Goal: Connect with others: Connect with others

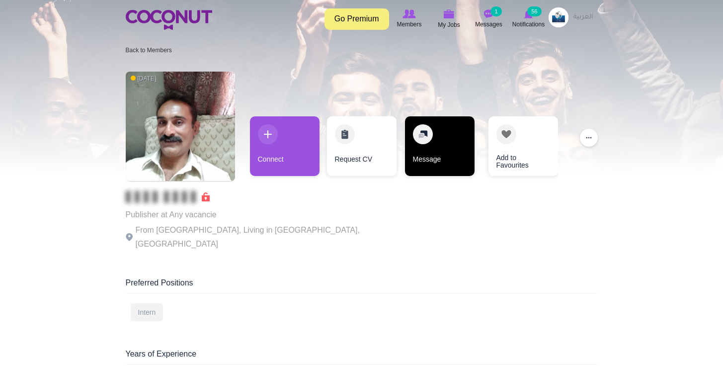
click at [452, 129] on link "Message" at bounding box center [440, 146] width 70 height 60
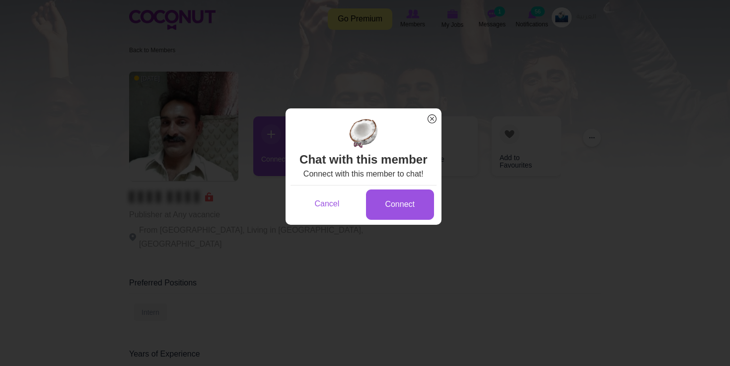
click at [430, 118] on span "x" at bounding box center [432, 118] width 13 height 13
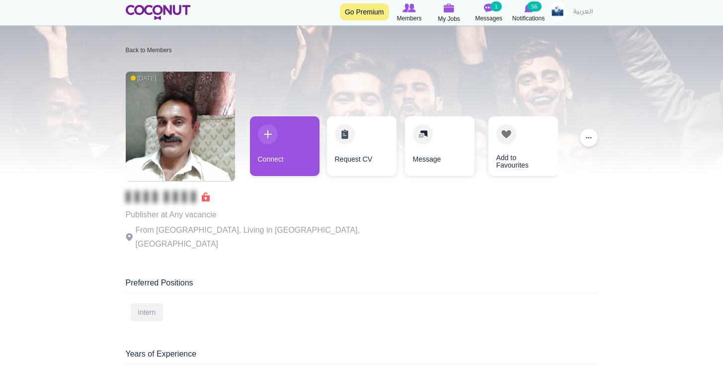
scroll to position [77, 0]
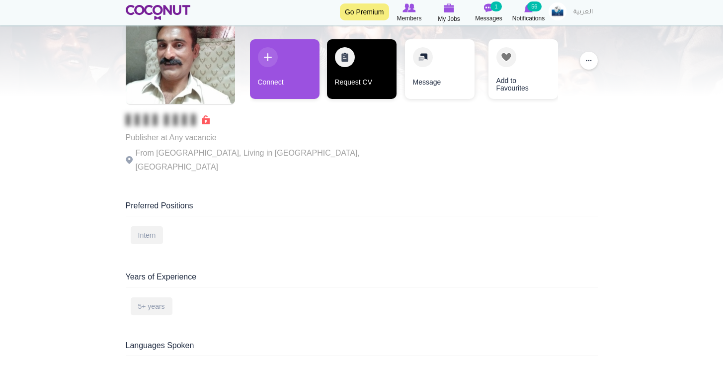
click at [380, 71] on link "Request CV" at bounding box center [362, 69] width 70 height 60
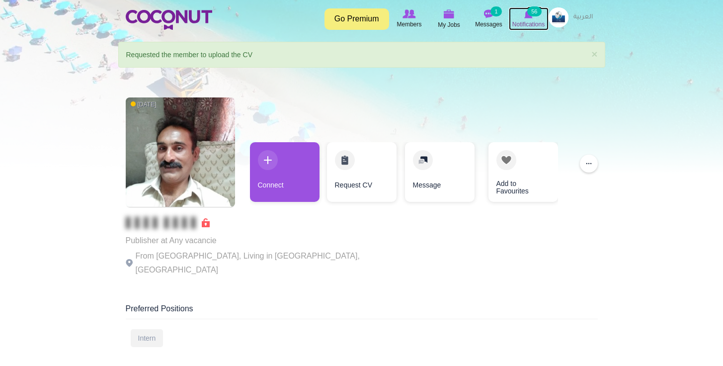
click at [526, 22] on span "Notifications" at bounding box center [528, 24] width 32 height 10
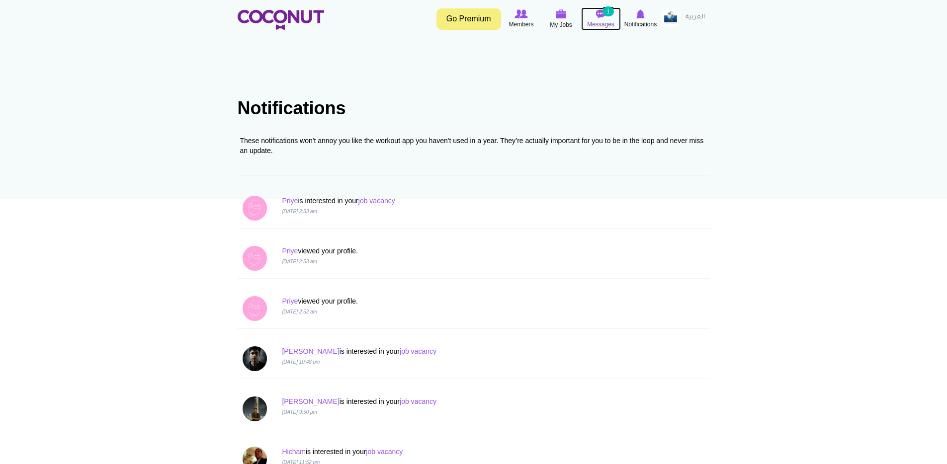
click at [610, 22] on span "Messages" at bounding box center [600, 24] width 27 height 10
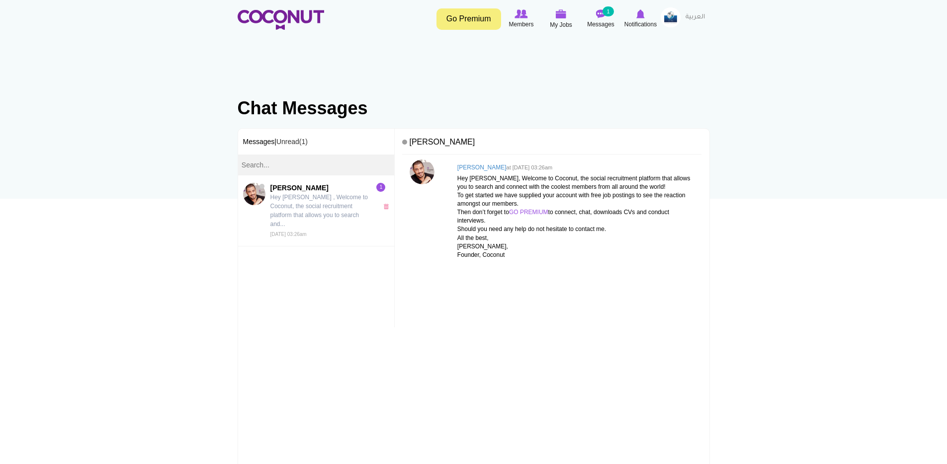
click at [582, 130] on div "Assaad Tarabay Assaad Tarabay at Sun, Jul 27th, 2025 03:26am Hey Andrei, Welcom…" at bounding box center [552, 321] width 314 height 384
click at [610, 183] on p "Hey Andrei, Welcome to Coconut, the social recruitment platform that allows you…" at bounding box center [576, 216] width 239 height 85
